Goal: Task Accomplishment & Management: Manage account settings

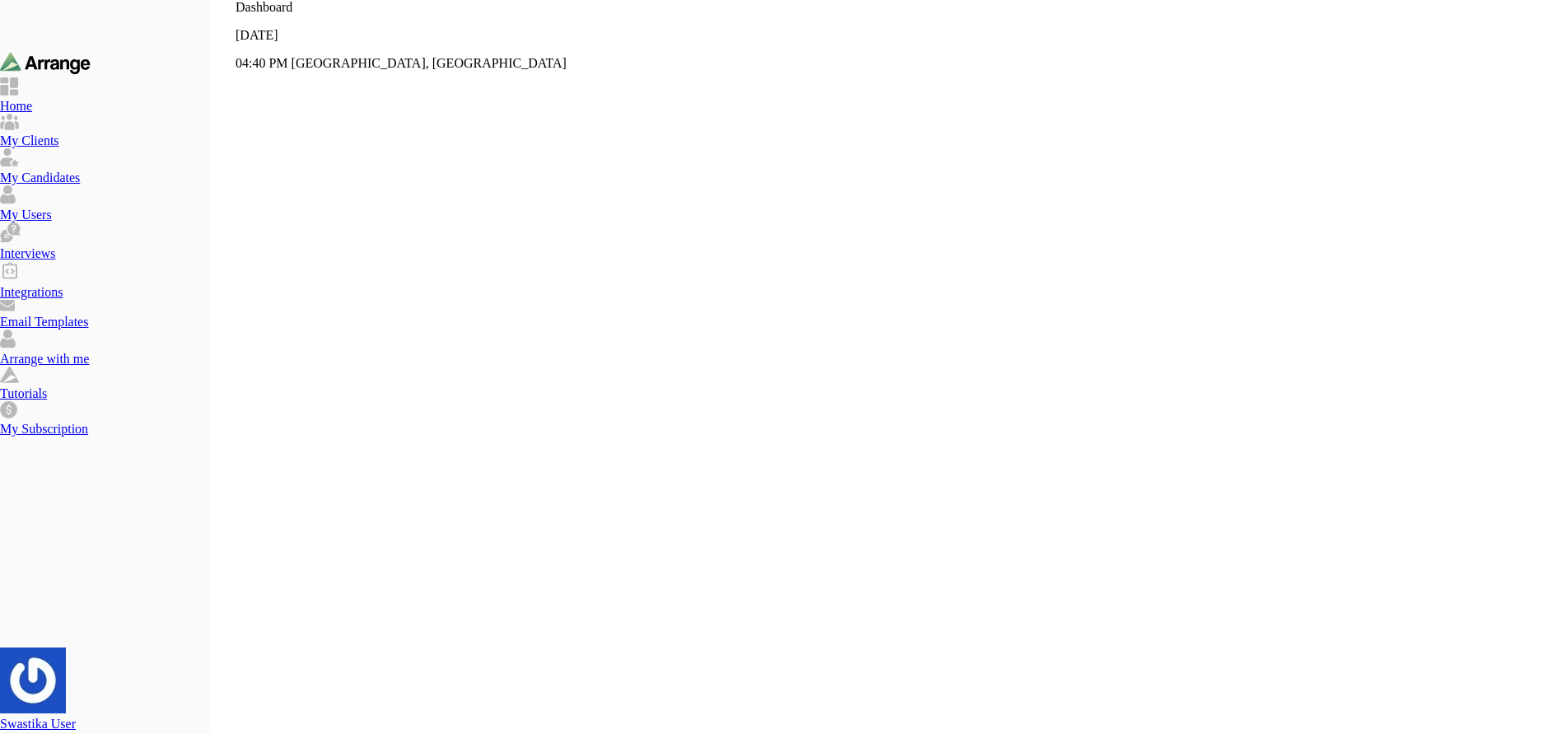
scroll to position [289, 0]
click at [126, 367] on div "Arrange with me" at bounding box center [105, 359] width 211 height 15
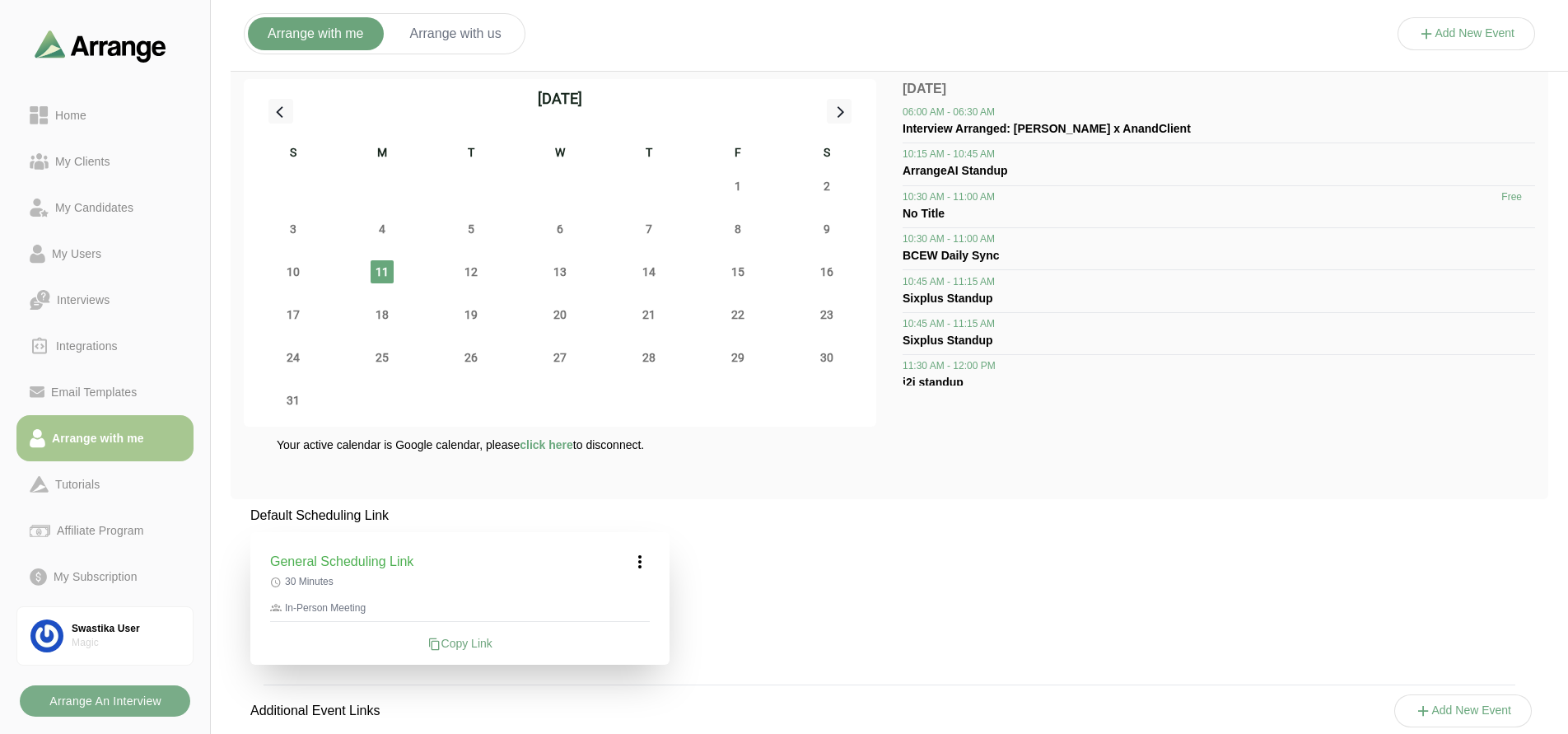
click at [639, 564] on icon at bounding box center [640, 562] width 20 height 20
click at [641, 618] on div "Edit" at bounding box center [624, 608] width 76 height 31
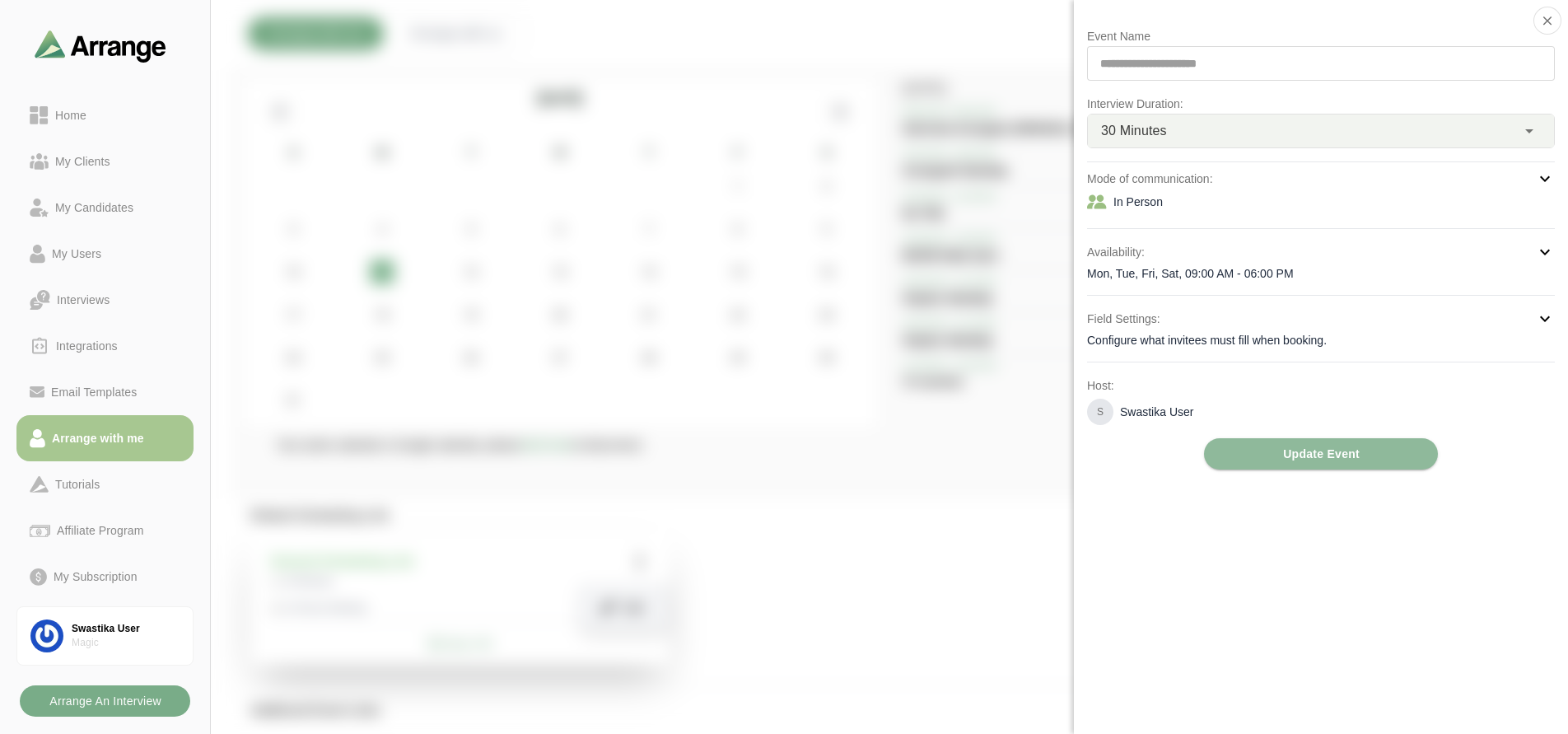
click at [1210, 366] on div "**********" at bounding box center [1321, 249] width 468 height 444
click at [1210, 347] on div "Configure what invitees must fill when booking." at bounding box center [1321, 340] width 468 height 17
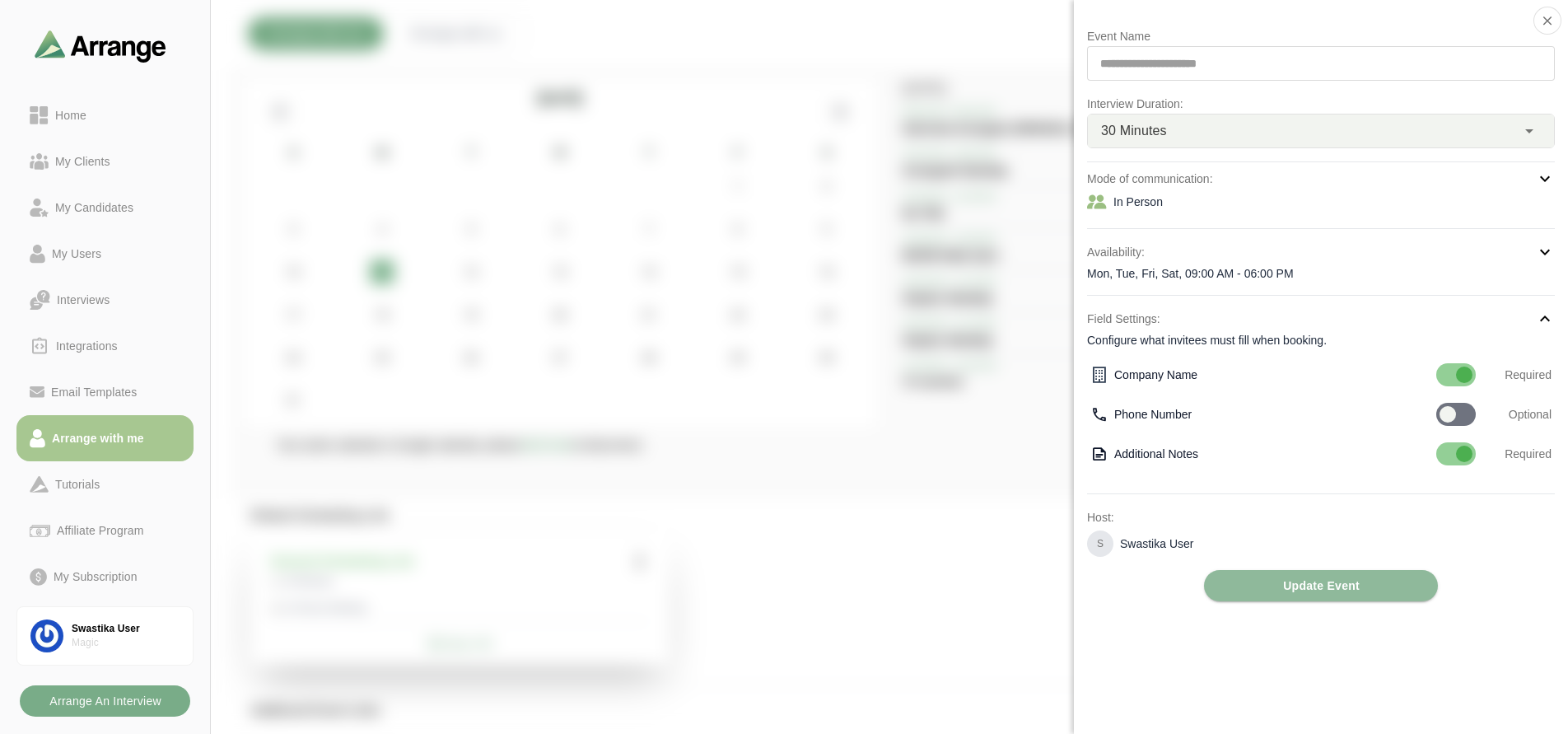
click at [1464, 413] on div at bounding box center [1457, 414] width 40 height 23
click at [1361, 598] on button "Update Event" at bounding box center [1320, 585] width 234 height 31
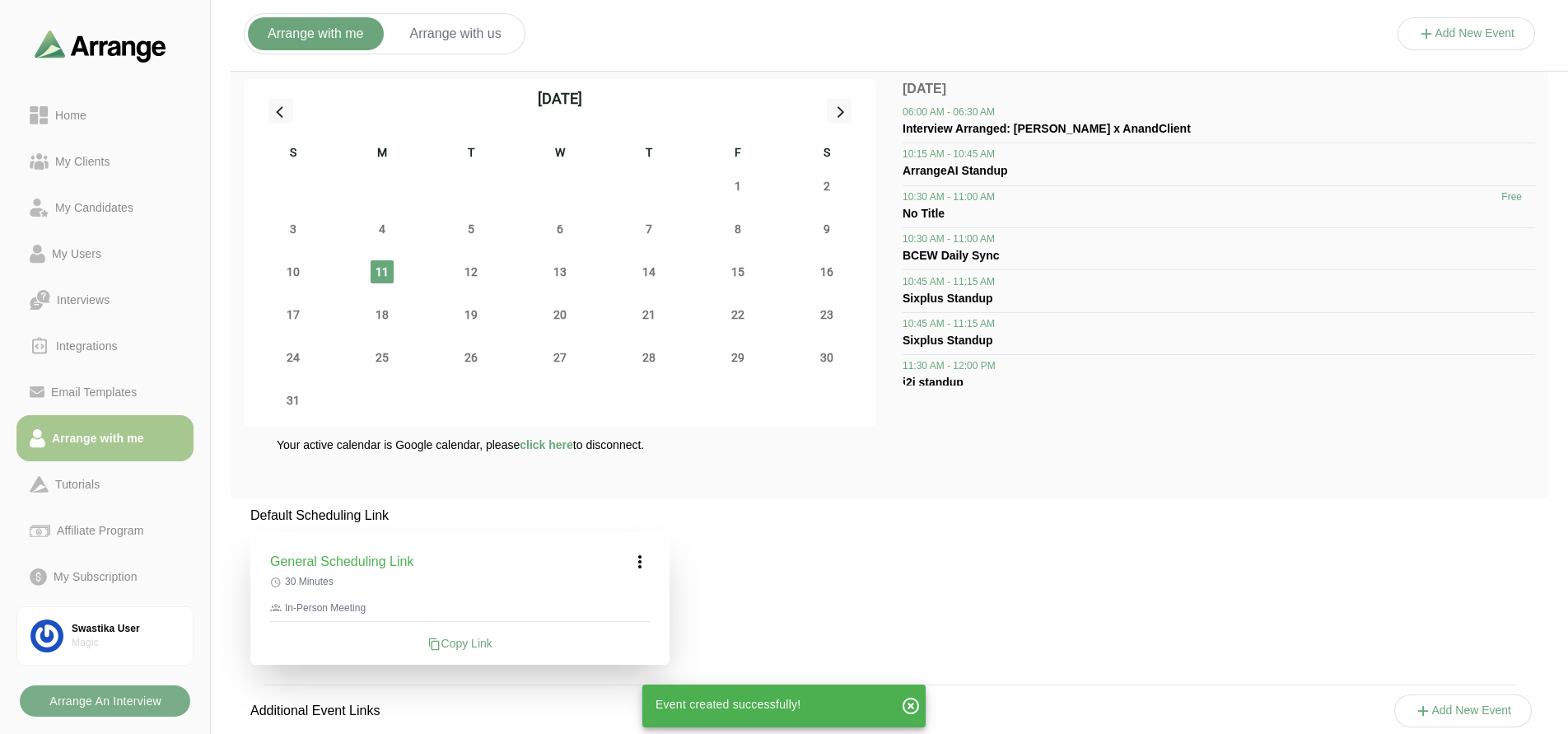
click at [452, 640] on div "Copy Link" at bounding box center [460, 643] width 380 height 17
